Goal: Find specific page/section: Find specific page/section

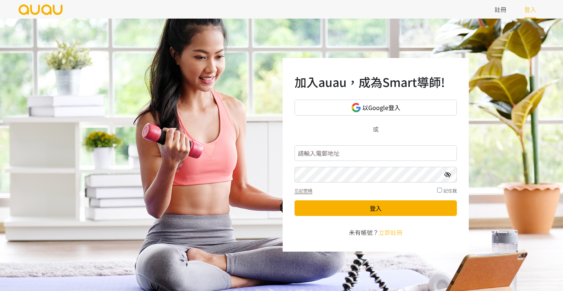
type input "日"
type input "a"
type input "inspirehk@outlook.com"
click at [375, 208] on button "登入" at bounding box center [375, 209] width 162 height 16
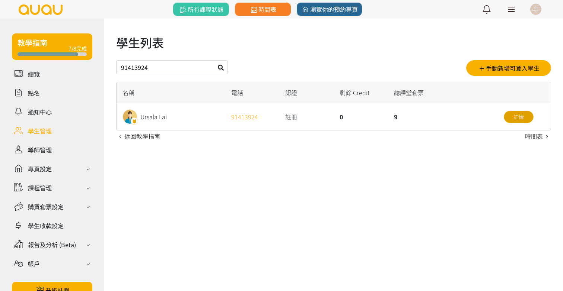
click at [526, 115] on link "詳情" at bounding box center [518, 117] width 30 height 12
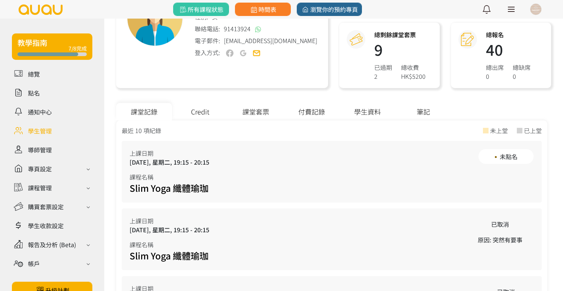
scroll to position [135, 0]
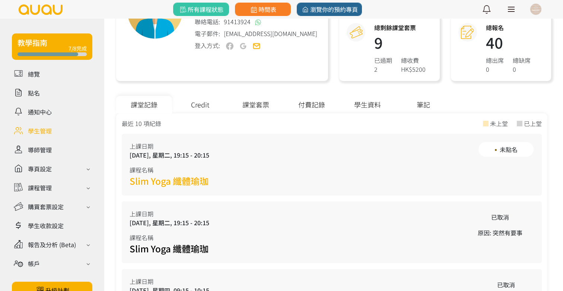
click at [201, 180] on link "Slim Yoga 纖體瑜珈" at bounding box center [168, 180] width 79 height 13
